Goal: Information Seeking & Learning: Learn about a topic

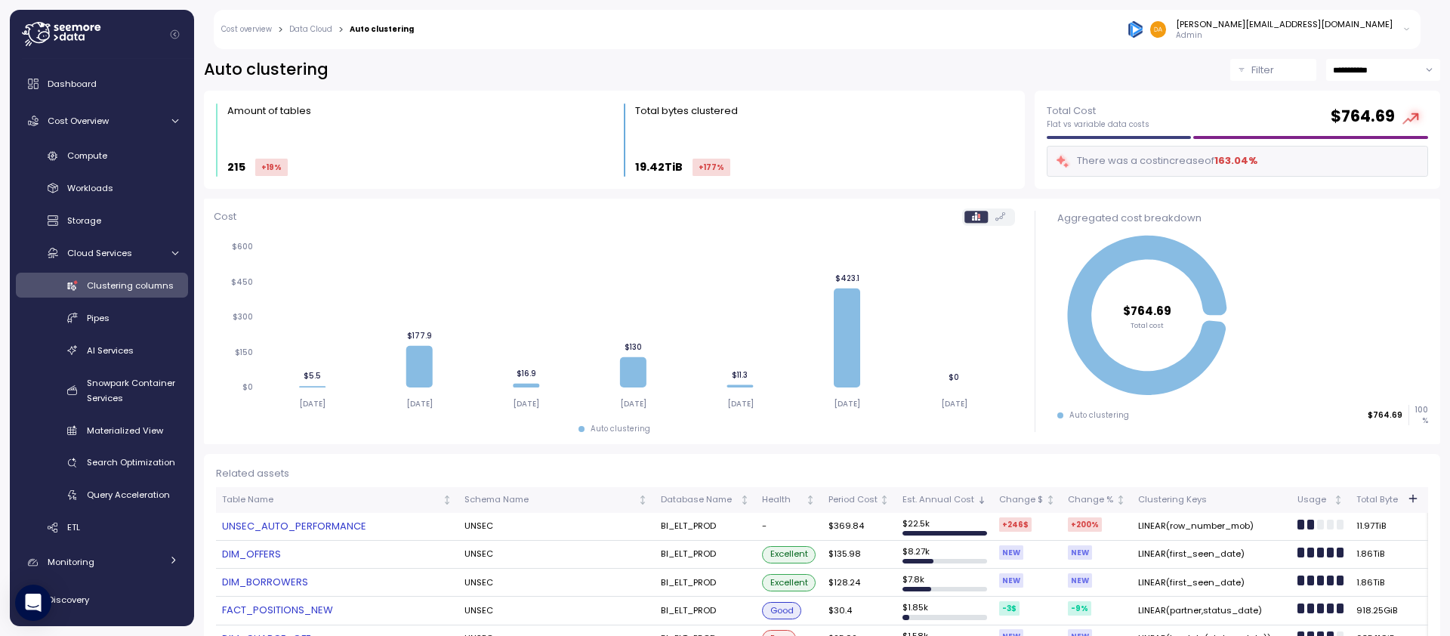
scroll to position [353, 0]
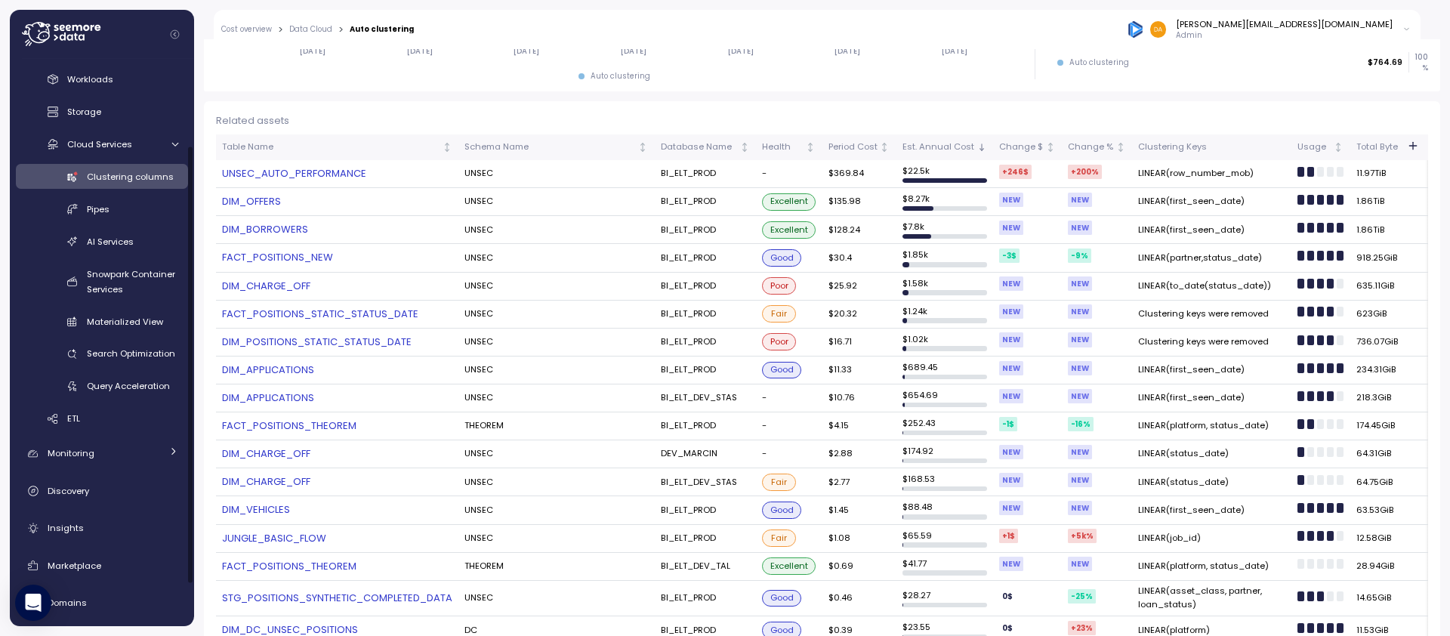
click at [249, 72] on div "Auto clustering" at bounding box center [614, 76] width 801 height 11
click at [1196, 199] on td "LINEAR(first_seen_date)" at bounding box center [1211, 202] width 159 height 28
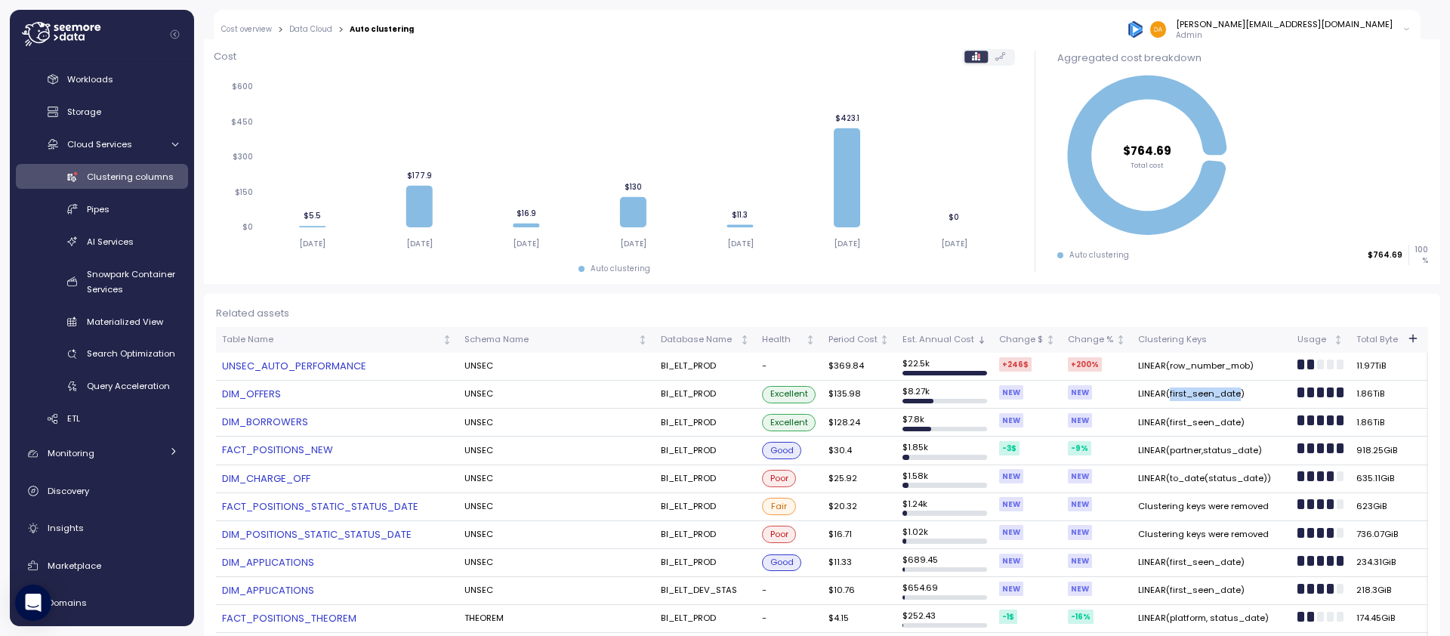
scroll to position [0, 0]
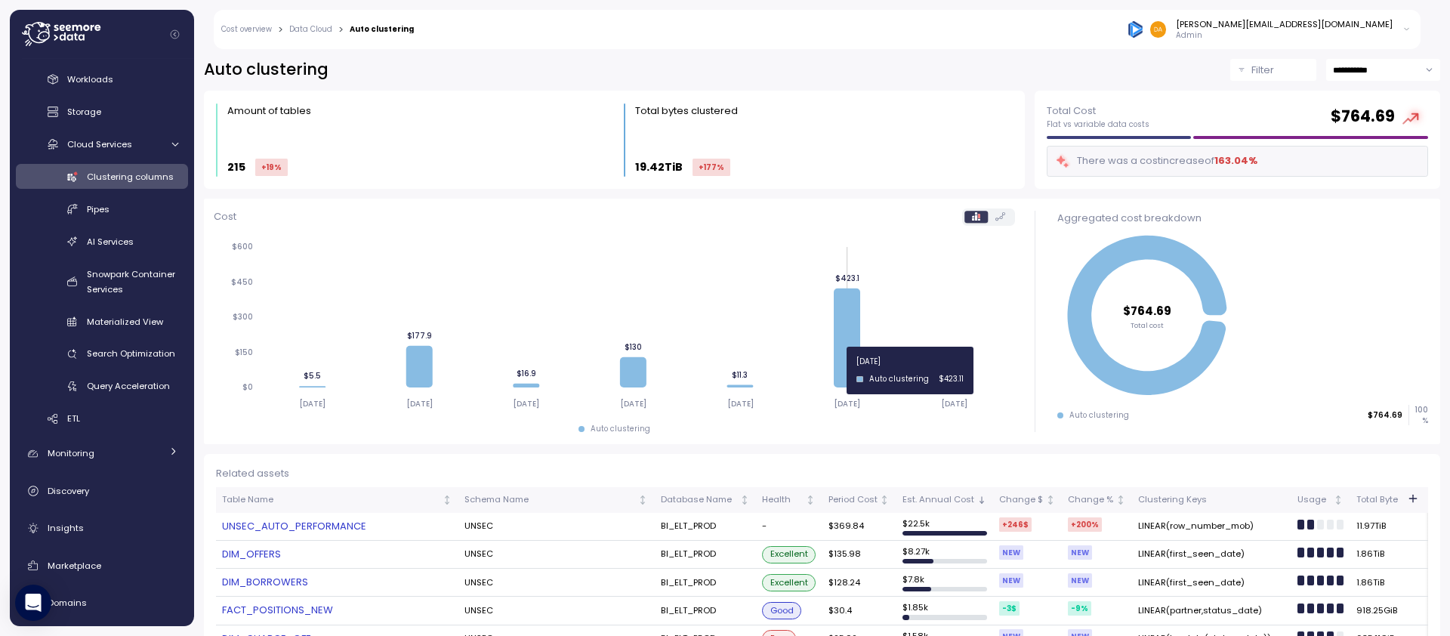
click at [842, 370] on icon at bounding box center [847, 337] width 26 height 99
click at [1003, 220] on label at bounding box center [1000, 217] width 25 height 12
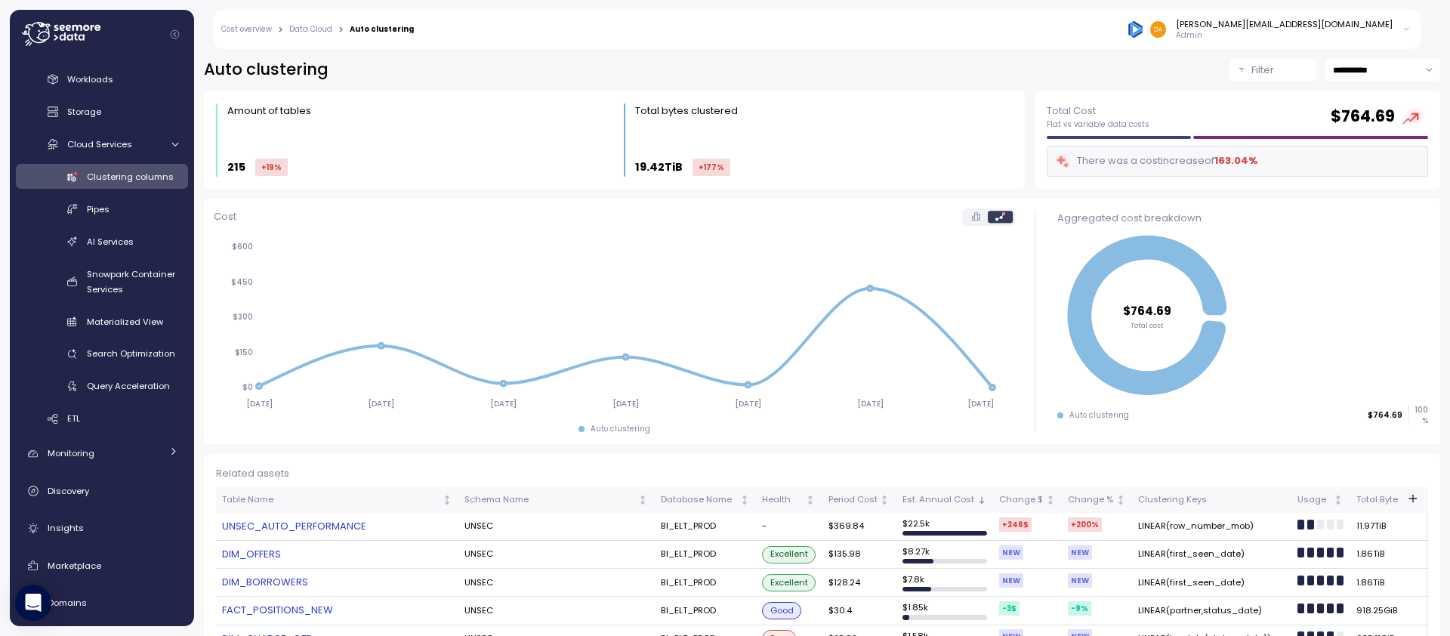
click at [964, 216] on label at bounding box center [975, 217] width 23 height 12
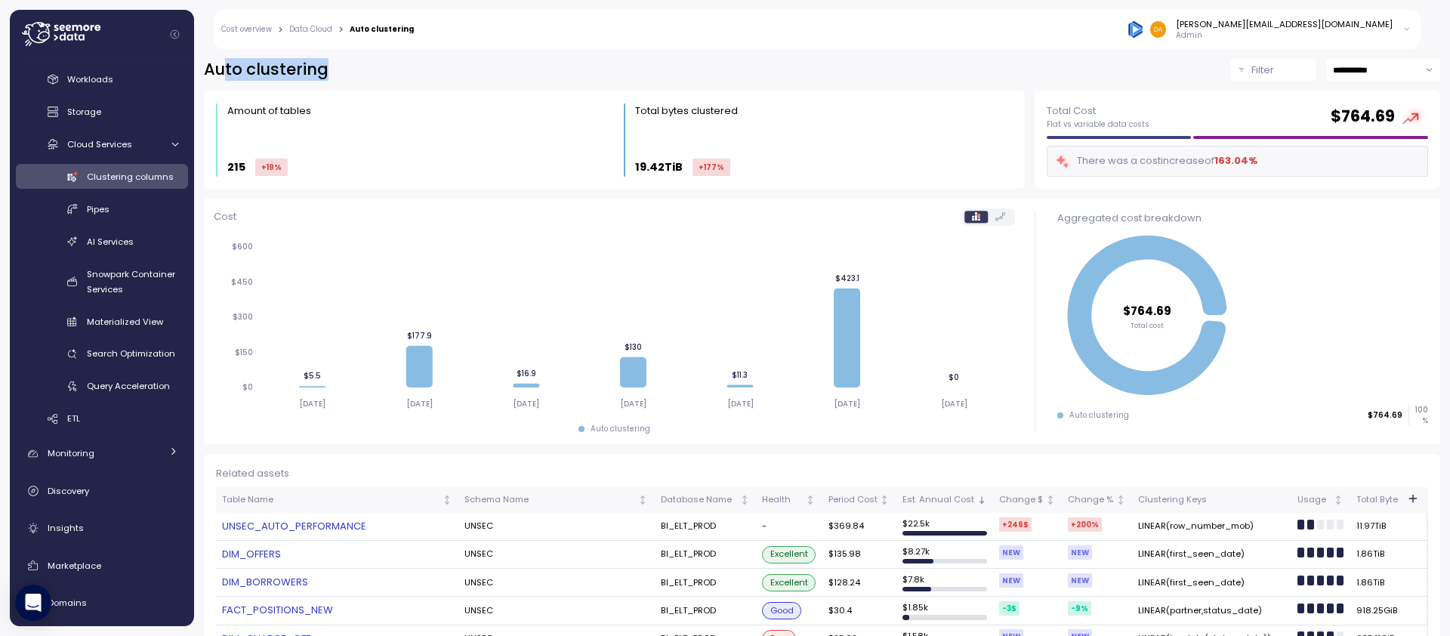
drag, startPoint x: 245, startPoint y: 75, endPoint x: 336, endPoint y: 74, distance: 91.4
click at [336, 74] on div "**********" at bounding box center [822, 70] width 1236 height 22
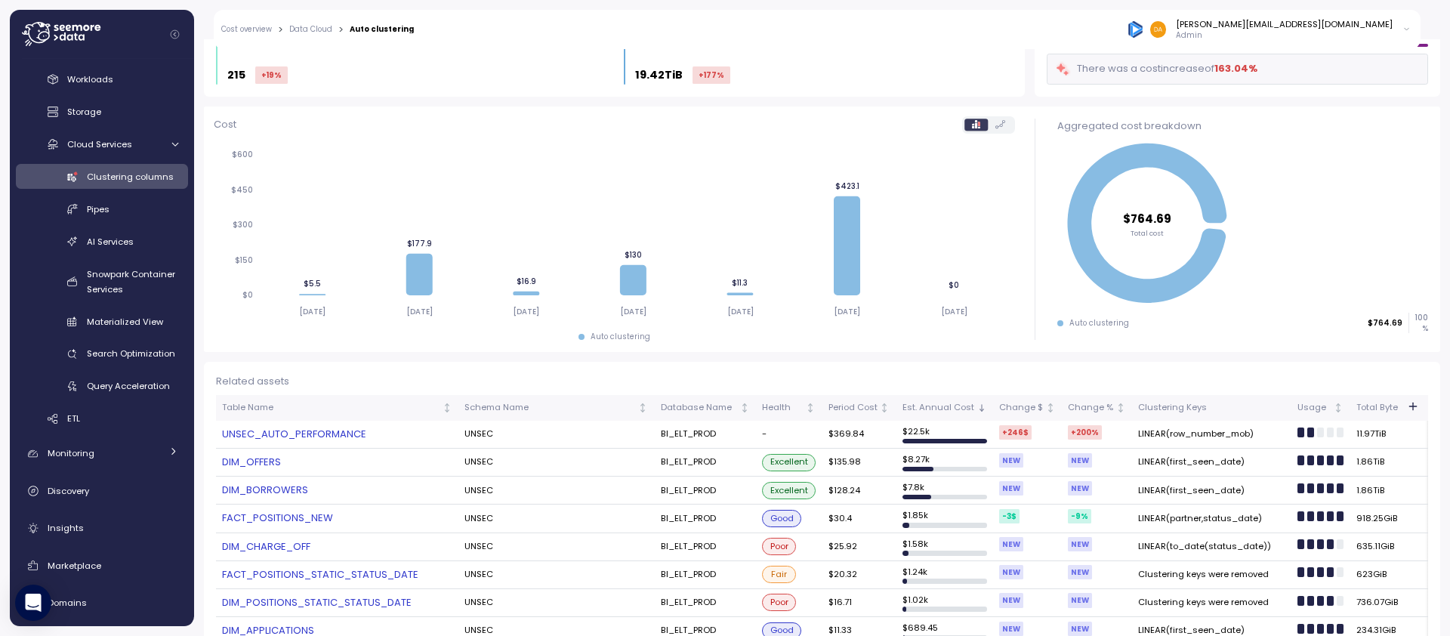
scroll to position [95, 0]
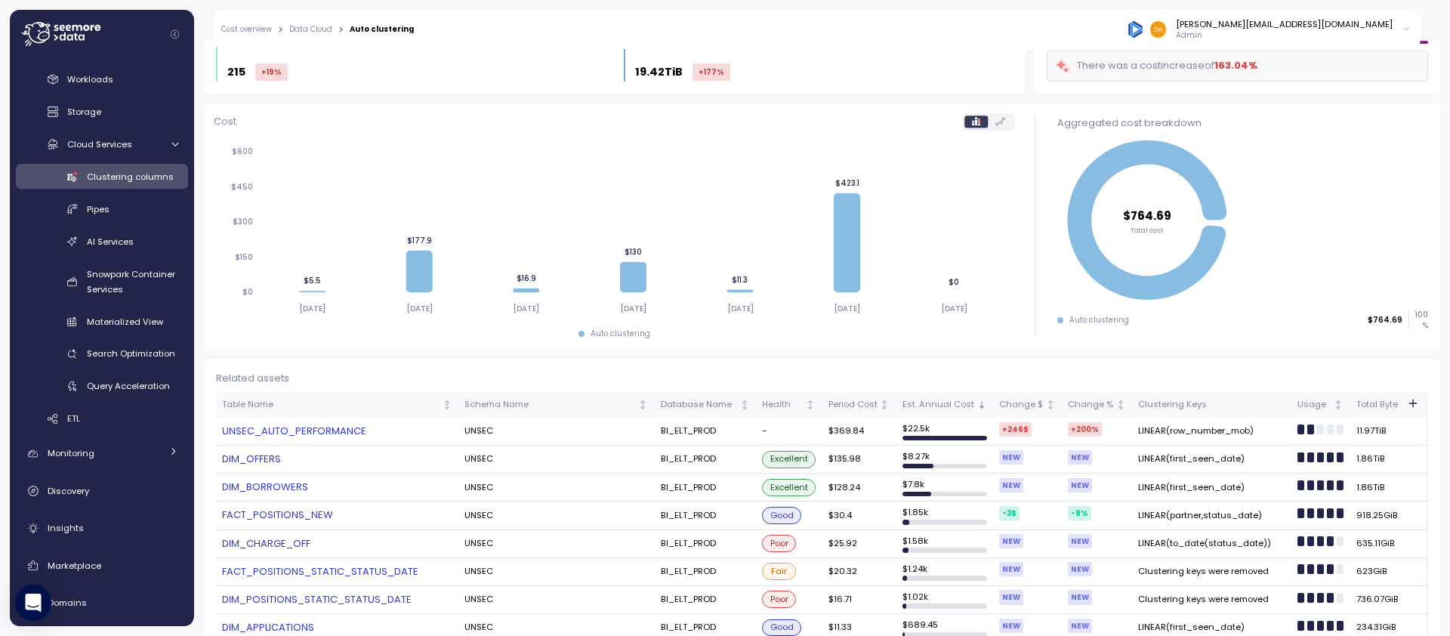
click at [1173, 459] on td "LINEAR(first_seen_date)" at bounding box center [1211, 459] width 159 height 28
click at [1173, 489] on td "LINEAR(first_seen_date)" at bounding box center [1211, 487] width 159 height 28
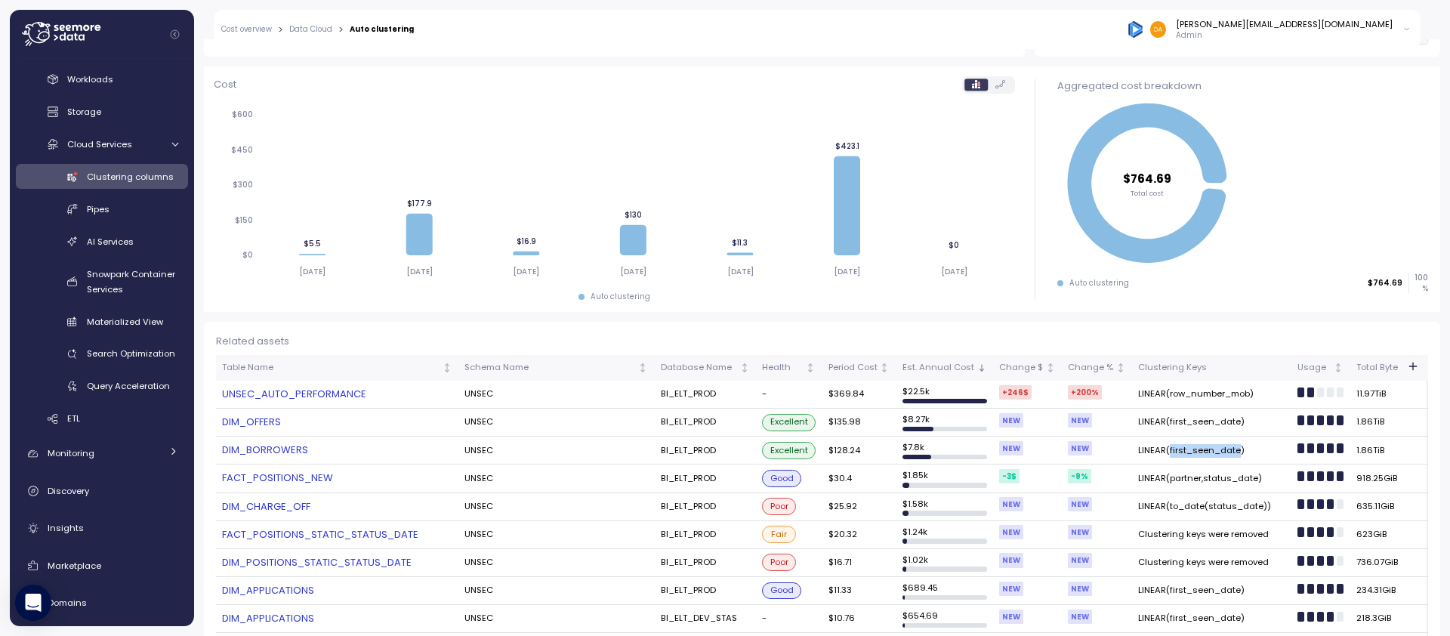
scroll to position [150, 0]
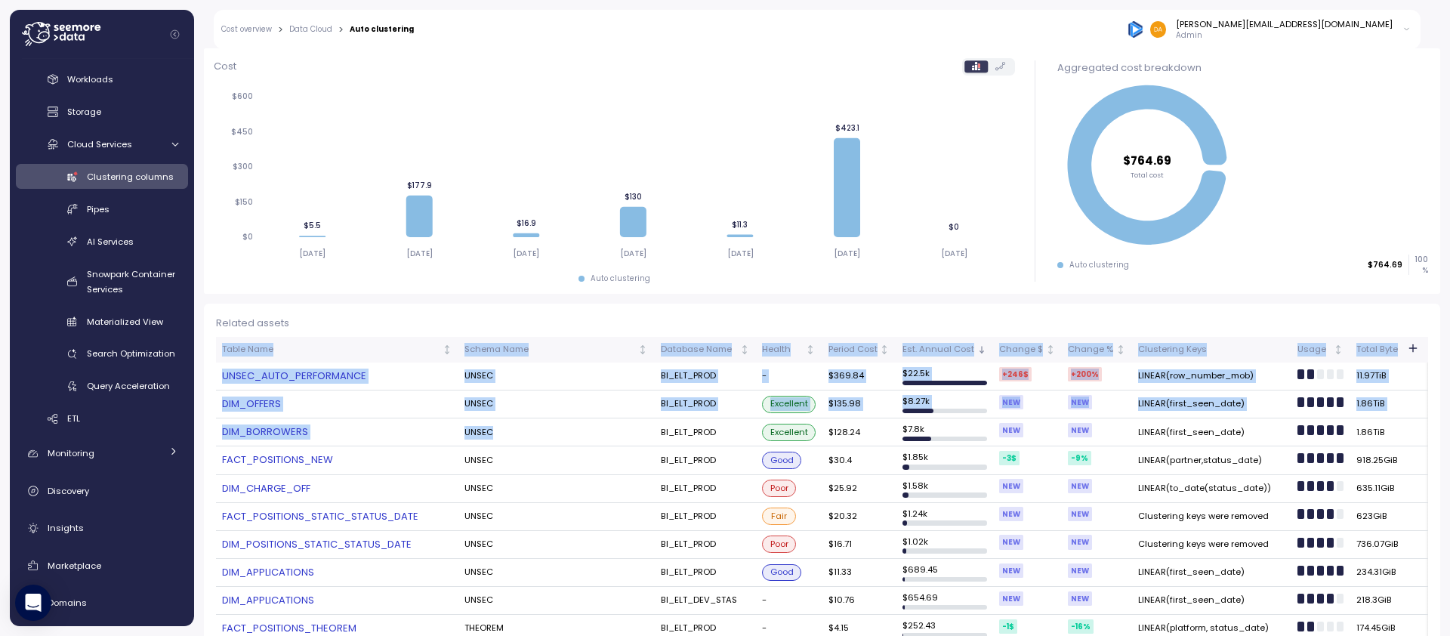
drag, startPoint x: 214, startPoint y: 405, endPoint x: 378, endPoint y: 444, distance: 167.8
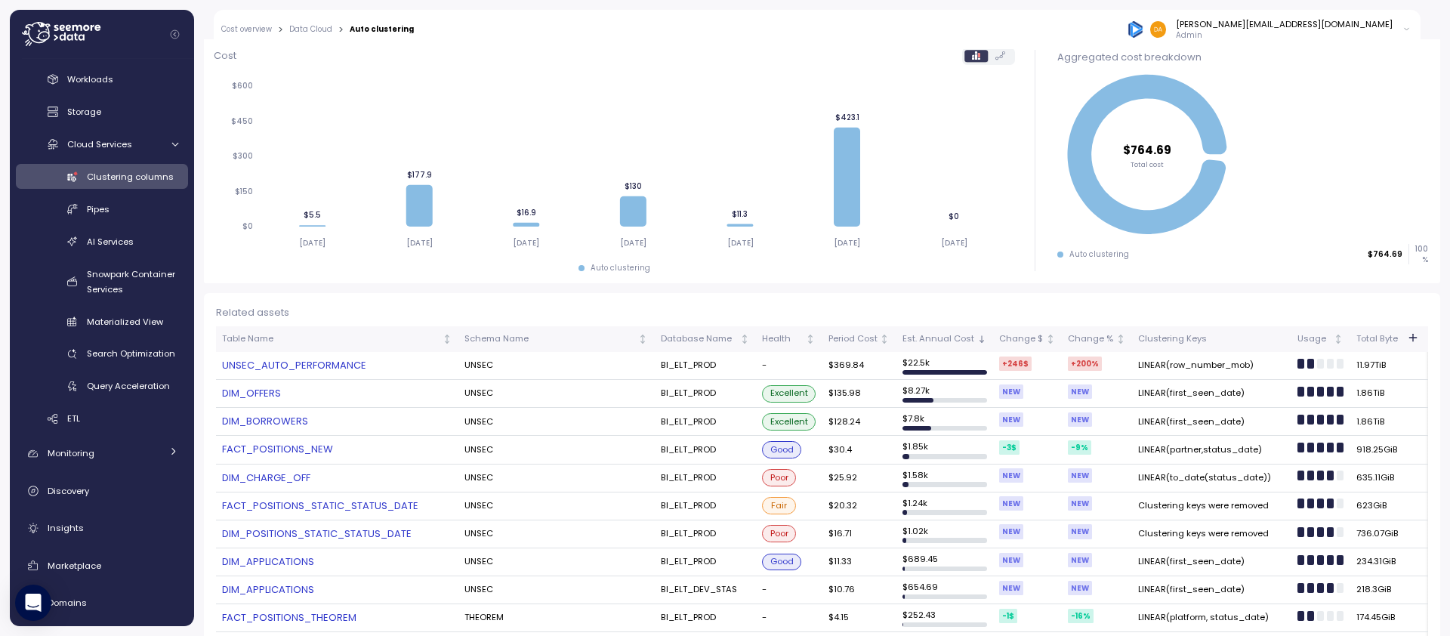
scroll to position [209, 0]
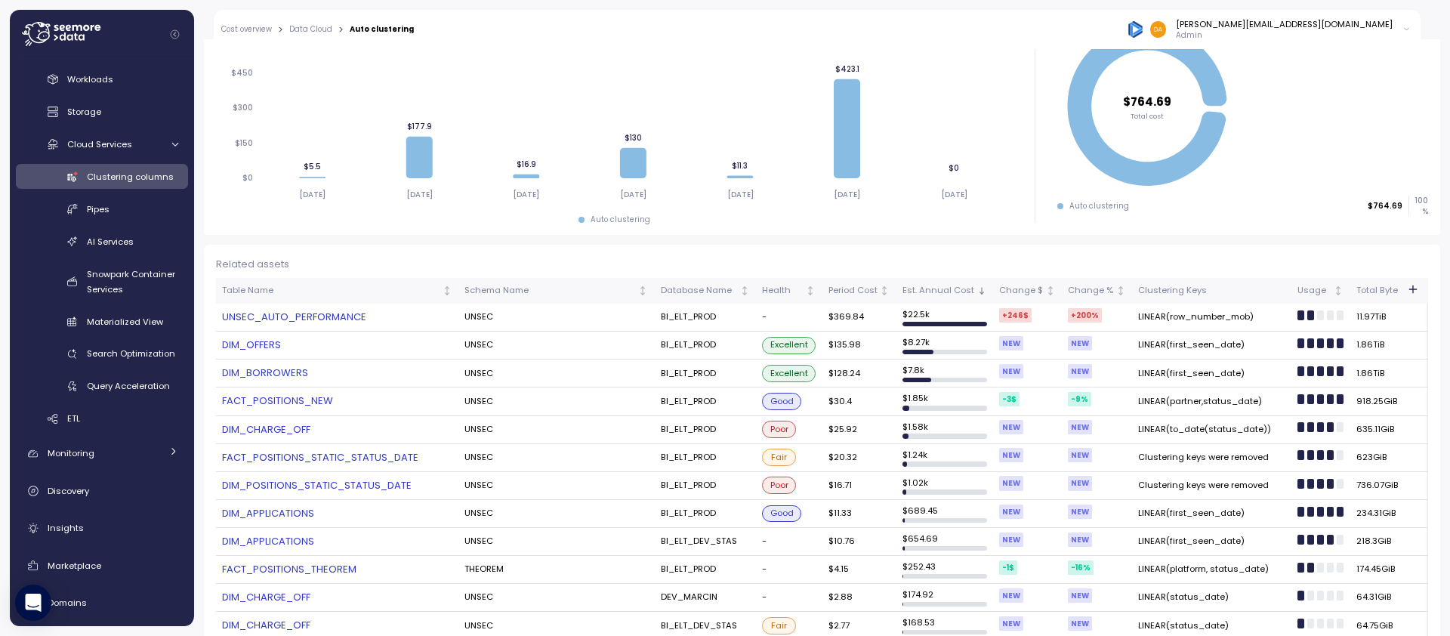
click at [1192, 344] on td "LINEAR(first_seen_date)" at bounding box center [1211, 345] width 159 height 28
